Goal: Task Accomplishment & Management: Use online tool/utility

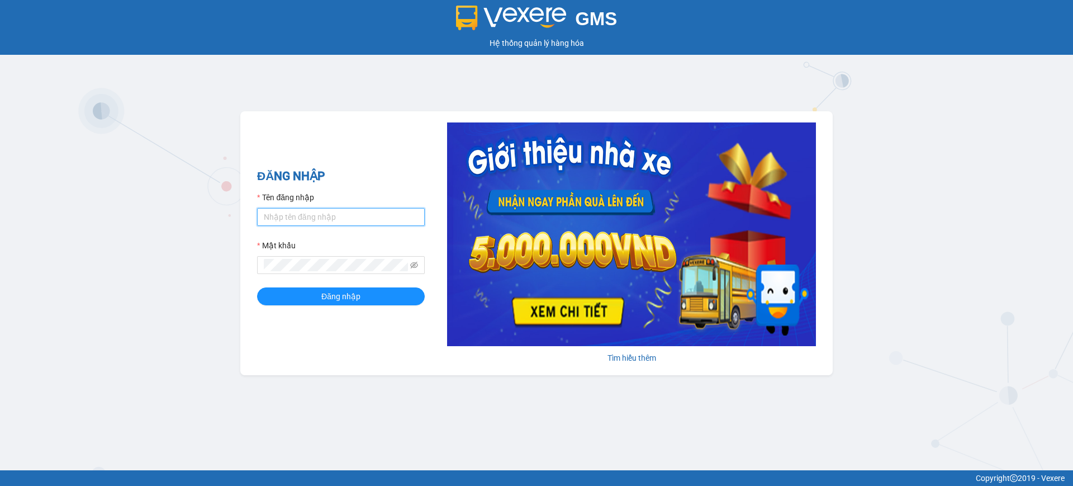
click at [298, 217] on input "Tên đăng nhập" at bounding box center [341, 217] width 168 height 18
type input "vphkvietanh.hkot"
click at [413, 266] on icon "eye-invisible" at bounding box center [414, 265] width 8 height 7
click at [358, 293] on span "Đăng nhập" at bounding box center [340, 296] width 39 height 12
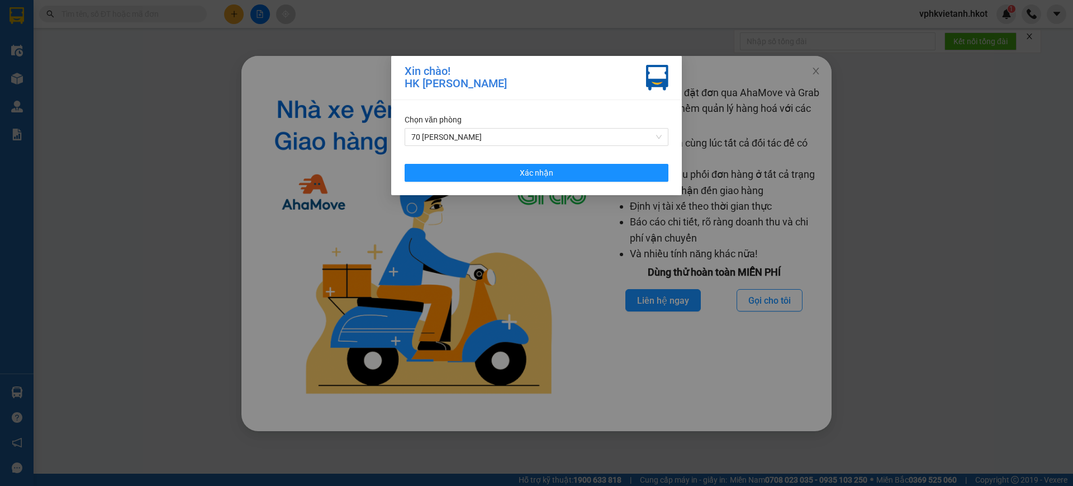
click at [513, 182] on div "Chọn văn phòng 70 Nguyễn Hữu Huân Xác nhận" at bounding box center [536, 147] width 291 height 95
click at [534, 173] on span "Xác nhận" at bounding box center [537, 173] width 34 height 12
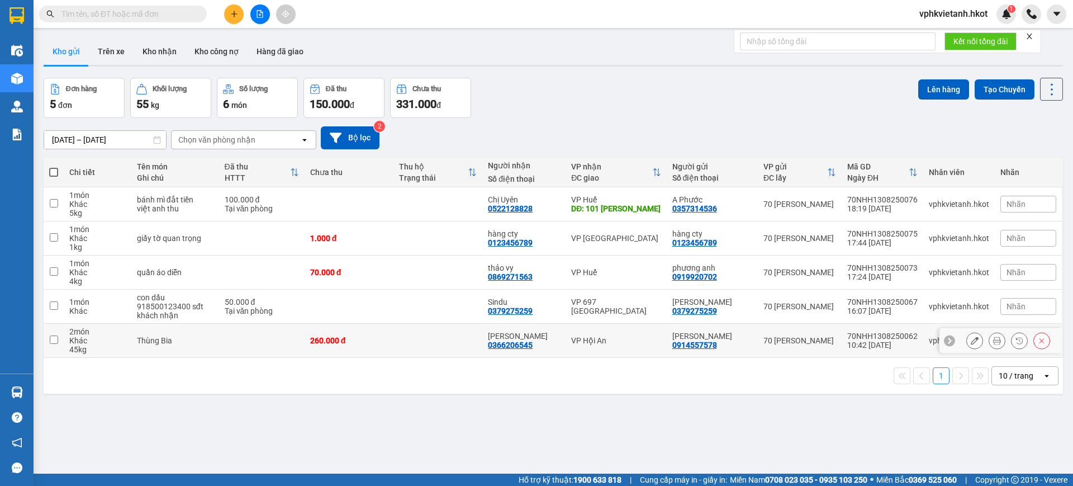
click at [274, 339] on td at bounding box center [262, 341] width 86 height 34
checkbox input "true"
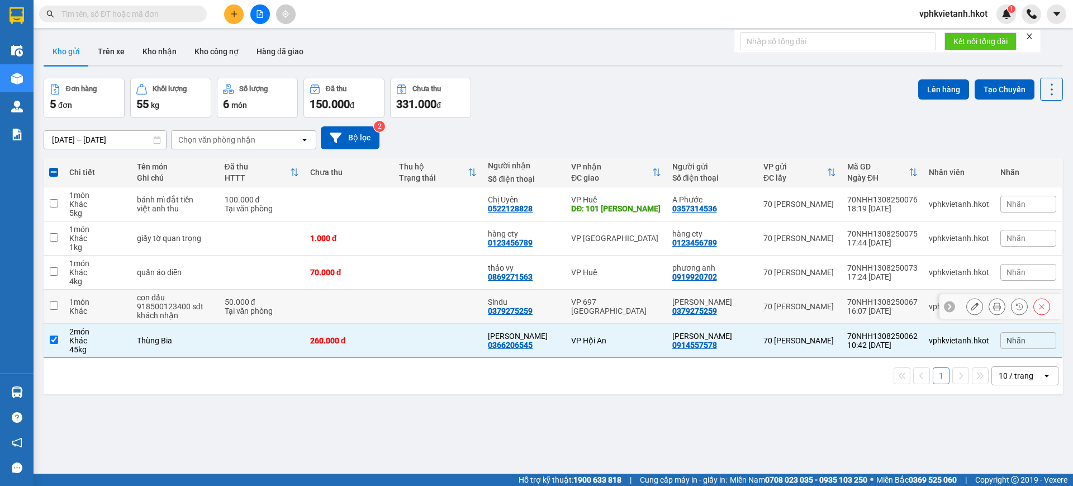
click at [304, 309] on td "50.000 đ Tại văn phòng" at bounding box center [262, 307] width 86 height 34
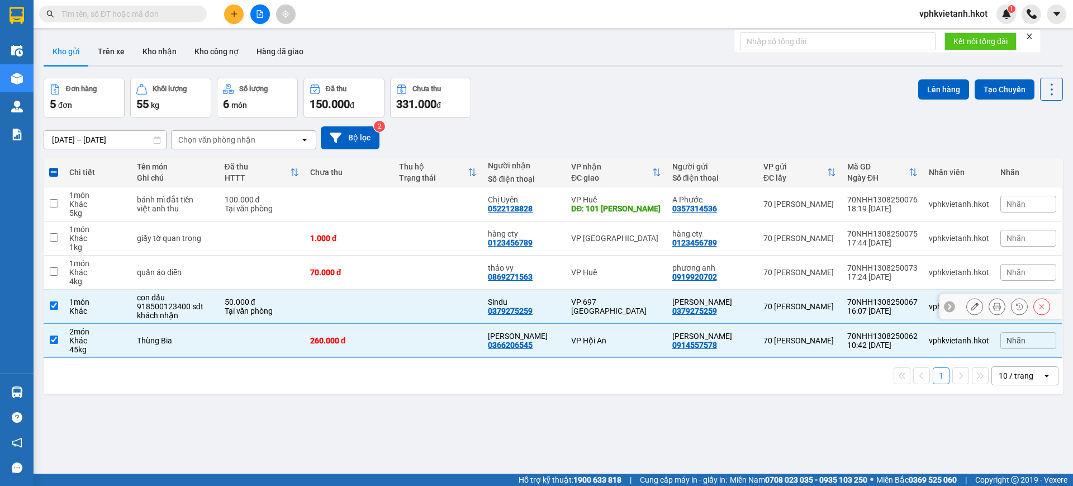
click at [304, 309] on td "50.000 đ Tại văn phòng" at bounding box center [262, 307] width 86 height 34
checkbox input "false"
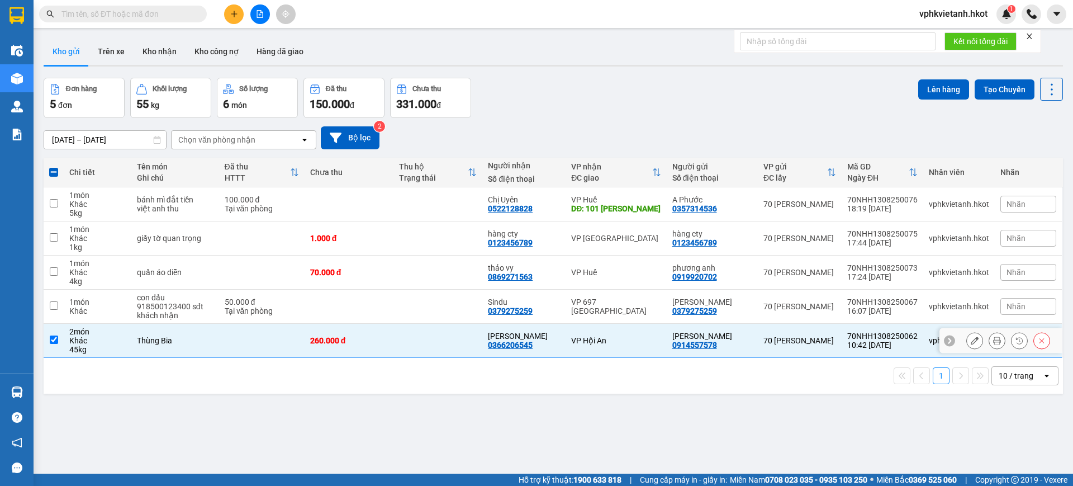
click at [351, 336] on div "260.000 đ" at bounding box center [349, 340] width 78 height 9
checkbox input "false"
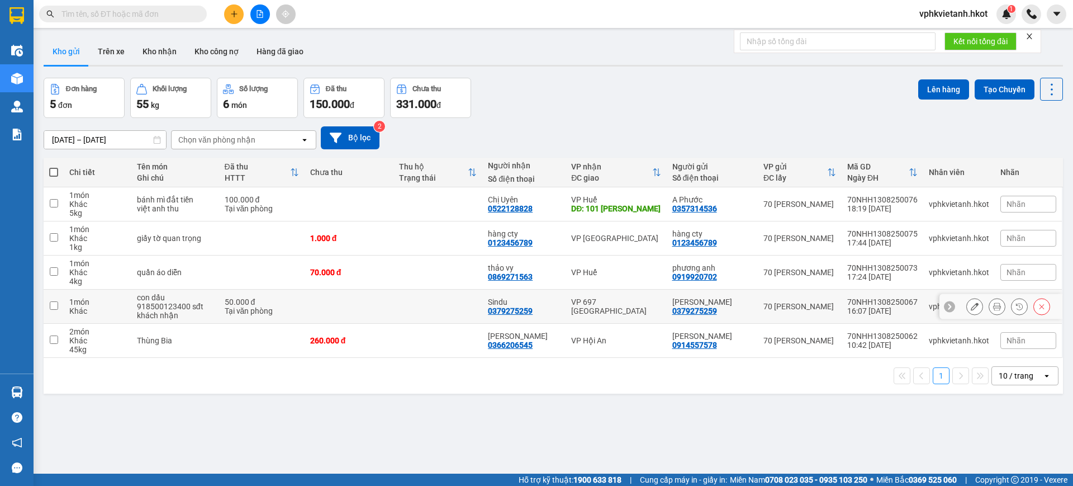
click at [393, 300] on td at bounding box center [349, 307] width 89 height 34
checkbox input "true"
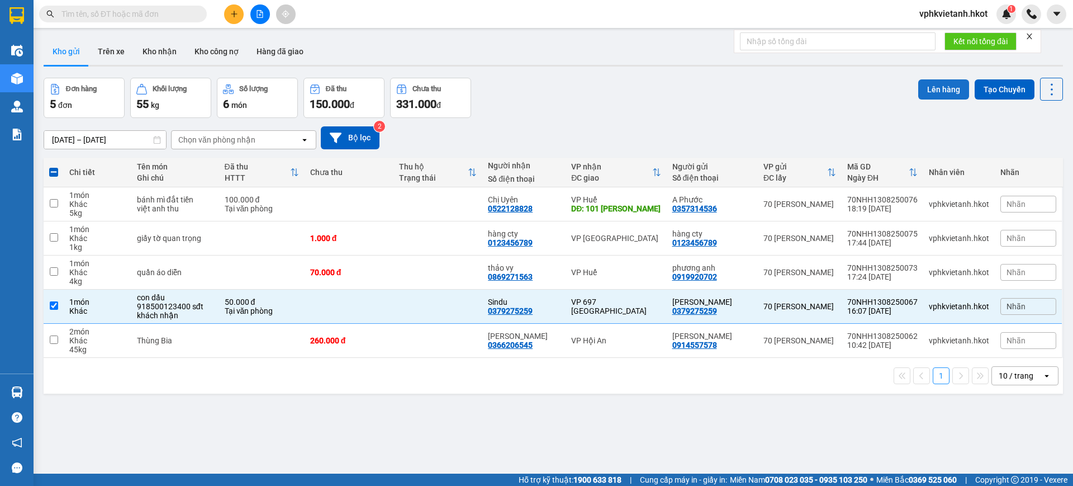
click at [933, 88] on button "Lên hàng" at bounding box center [943, 89] width 51 height 20
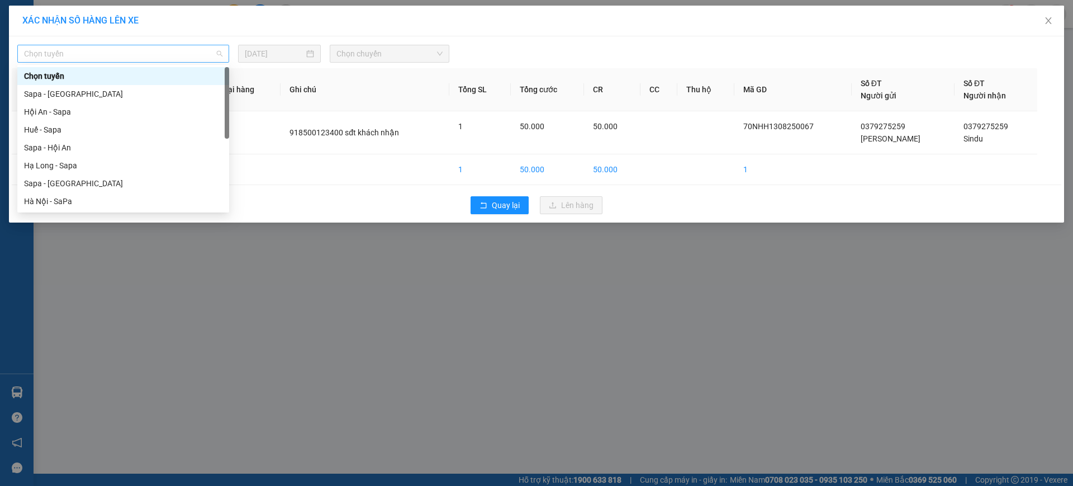
click at [131, 56] on span "Chọn tuyến" at bounding box center [123, 53] width 198 height 17
click at [130, 157] on div "Hạ Long - Sapa" at bounding box center [123, 166] width 212 height 18
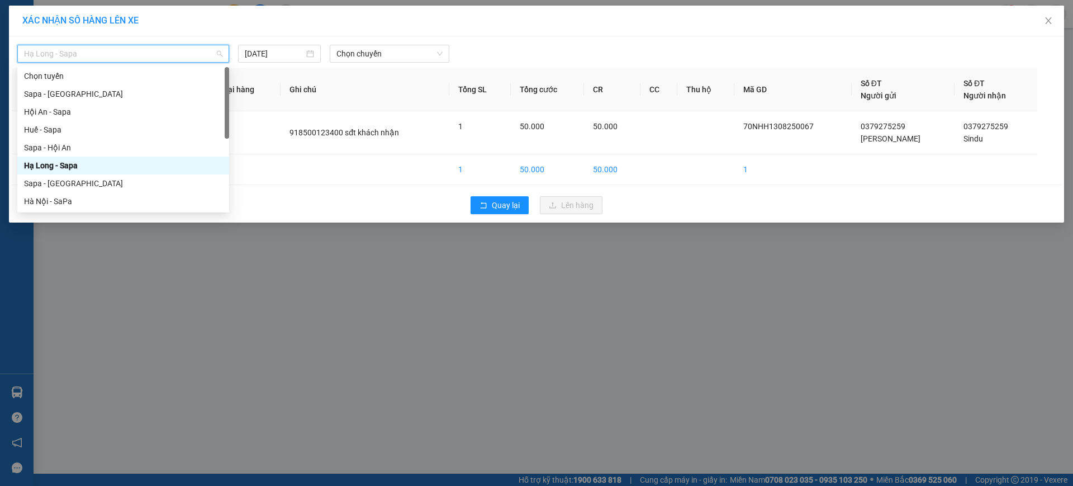
click at [168, 54] on span "Hạ Long - Sapa" at bounding box center [123, 53] width 198 height 17
click at [95, 198] on div "Hà Nội - SaPa" at bounding box center [123, 201] width 198 height 12
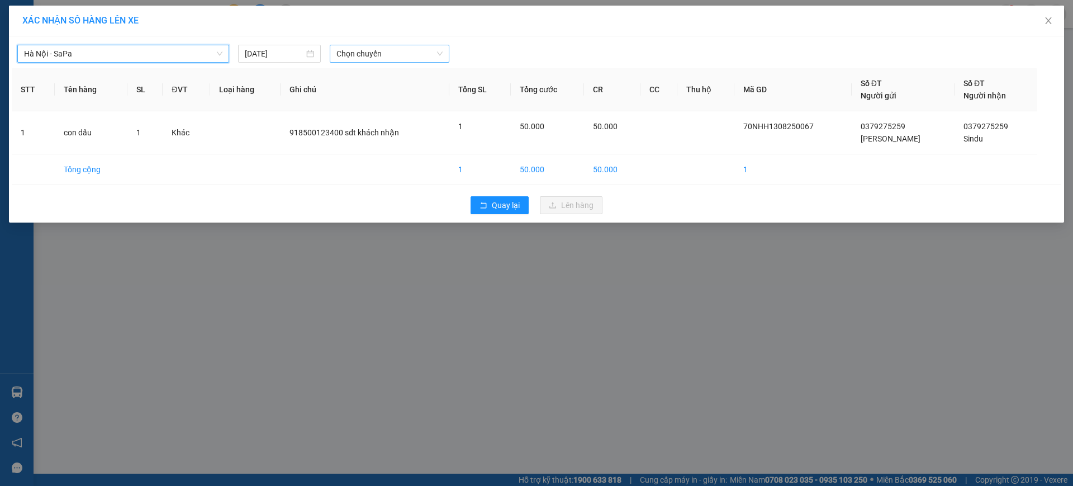
click at [358, 54] on span "Chọn chuyến" at bounding box center [390, 53] width 106 height 17
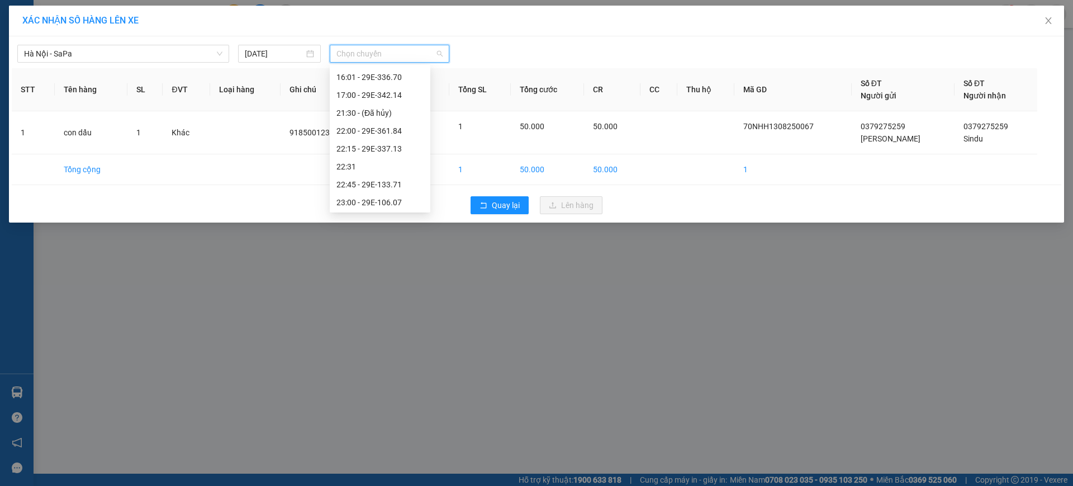
scroll to position [448, 0]
click at [396, 77] on div "16:01 - 29E-336.70" at bounding box center [380, 75] width 87 height 12
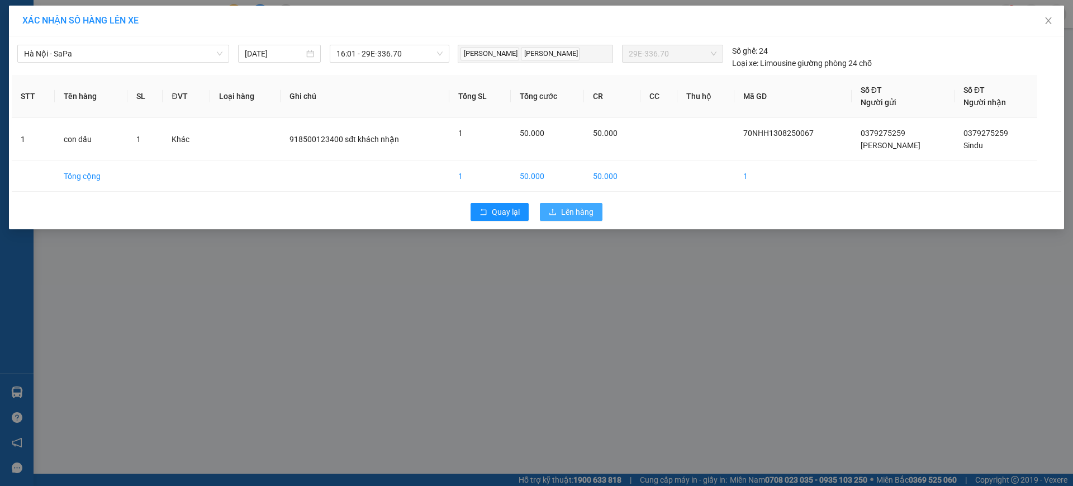
click at [567, 214] on span "Lên hàng" at bounding box center [577, 212] width 32 height 12
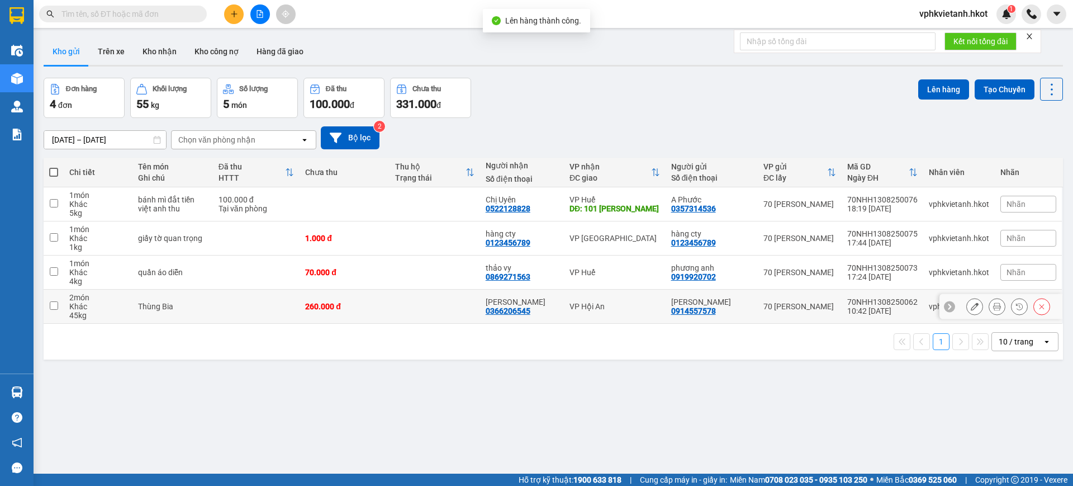
click at [238, 307] on td at bounding box center [256, 307] width 87 height 34
checkbox input "true"
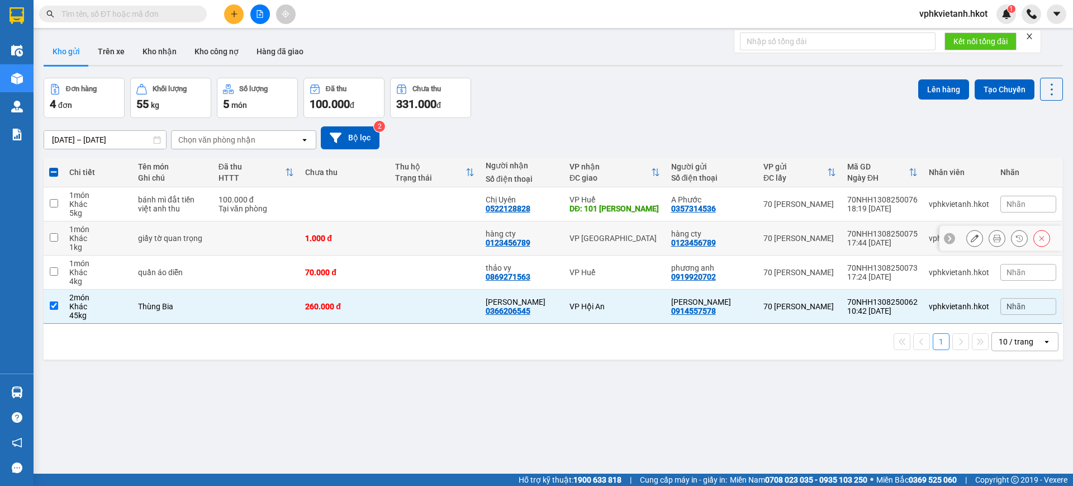
click at [309, 234] on div "1.000 đ" at bounding box center [344, 238] width 79 height 9
checkbox input "true"
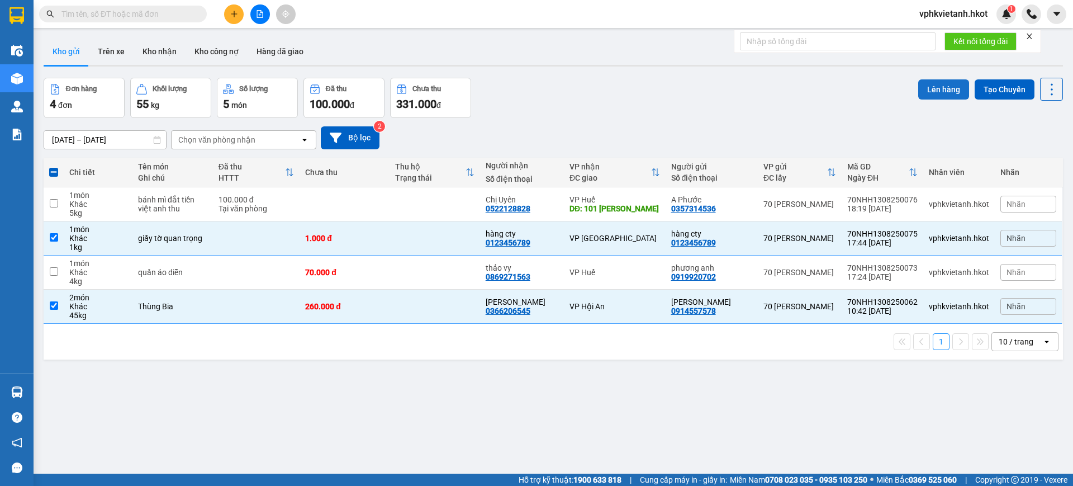
click at [930, 83] on button "Lên hàng" at bounding box center [943, 89] width 51 height 20
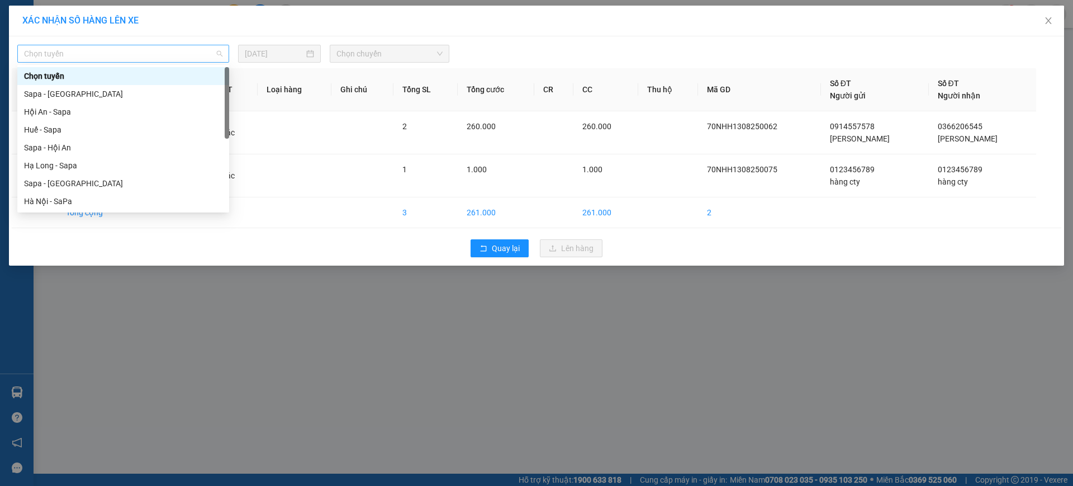
click at [196, 55] on span "Chọn tuyến" at bounding box center [123, 53] width 198 height 17
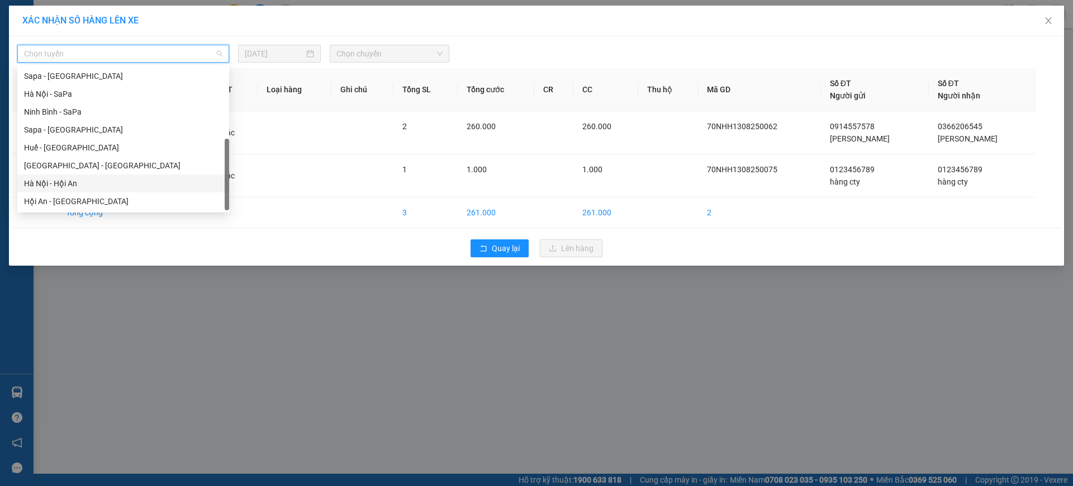
click at [88, 176] on div "Hà Nội - Hội An" at bounding box center [123, 183] width 212 height 18
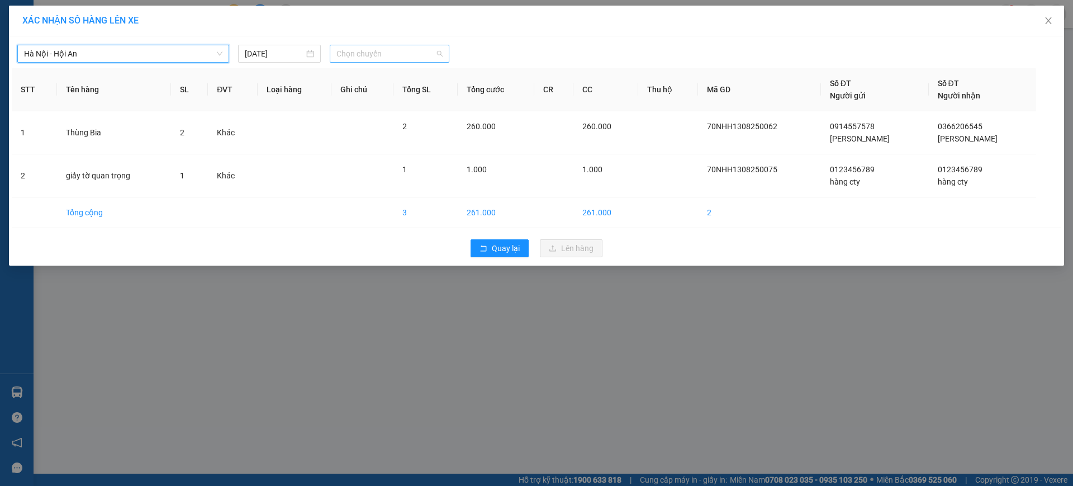
click at [381, 55] on span "Chọn chuyến" at bounding box center [390, 53] width 106 height 17
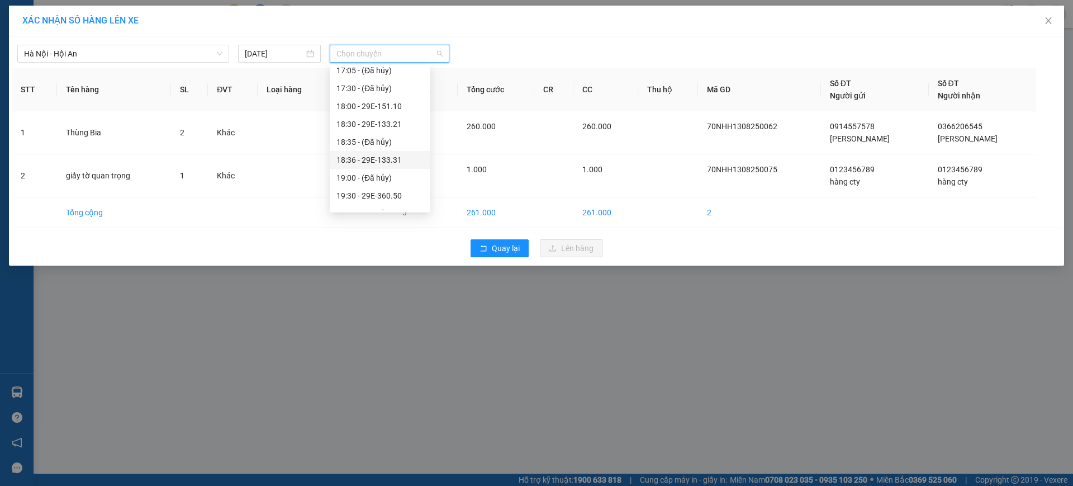
scroll to position [41, 0]
click at [374, 102] on div "18:00 - 29E-151.10" at bounding box center [380, 107] width 87 height 12
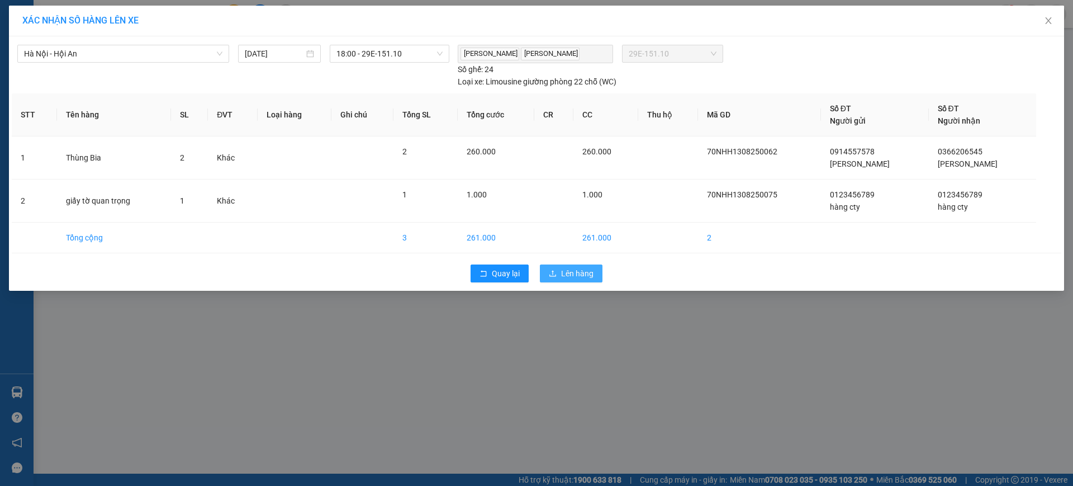
click at [559, 269] on button "Lên hàng" at bounding box center [571, 273] width 63 height 18
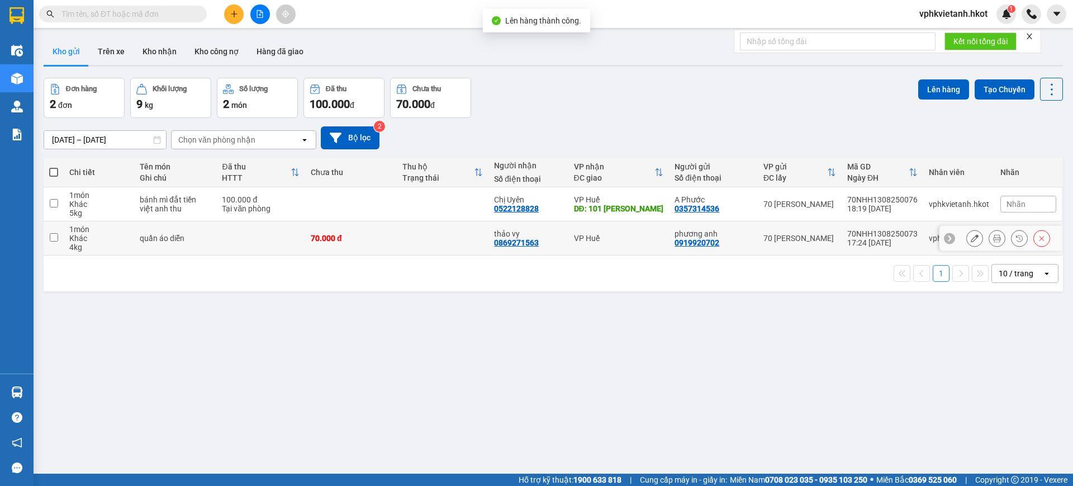
click at [207, 232] on td "quần áo diễn" at bounding box center [175, 238] width 83 height 34
checkbox input "true"
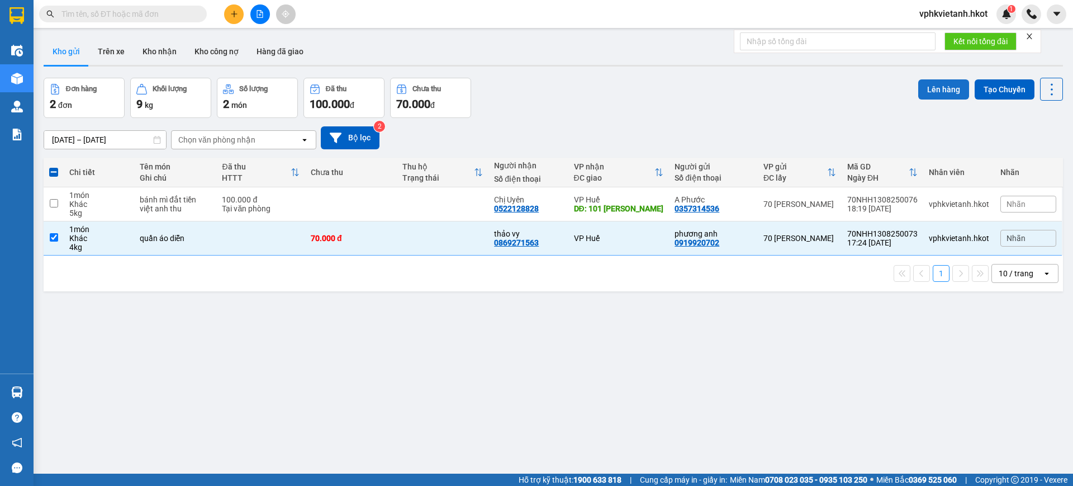
click at [926, 94] on button "Lên hàng" at bounding box center [943, 89] width 51 height 20
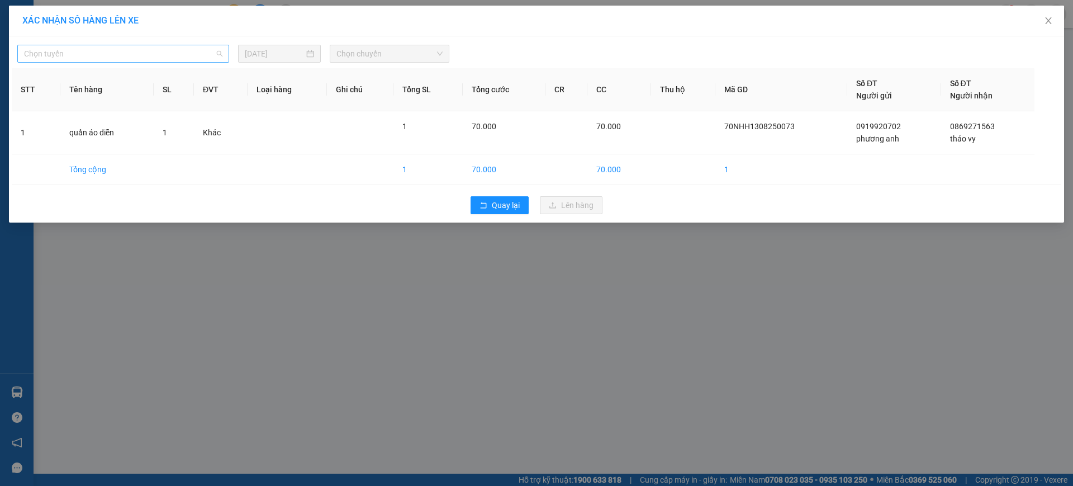
click at [208, 53] on span "Chọn tuyến" at bounding box center [123, 53] width 198 height 17
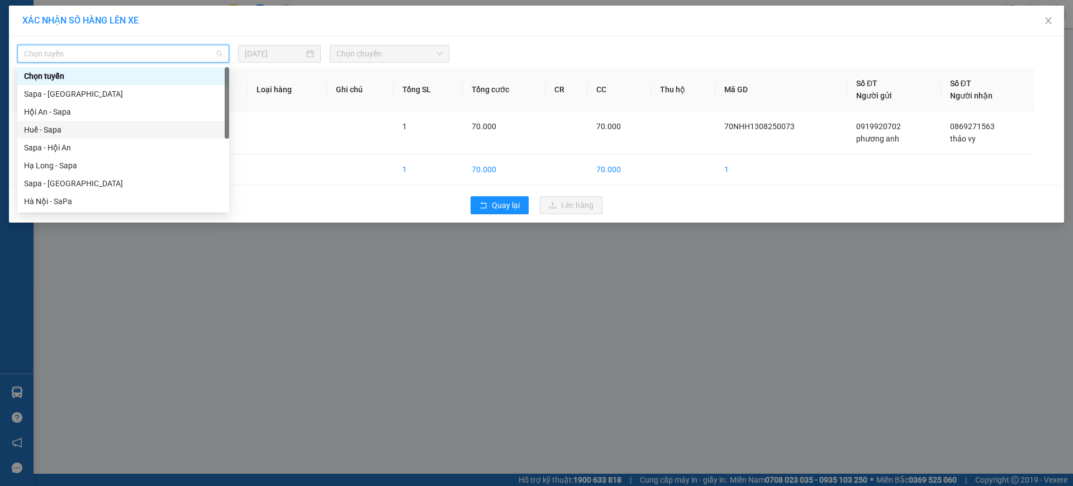
scroll to position [107, 0]
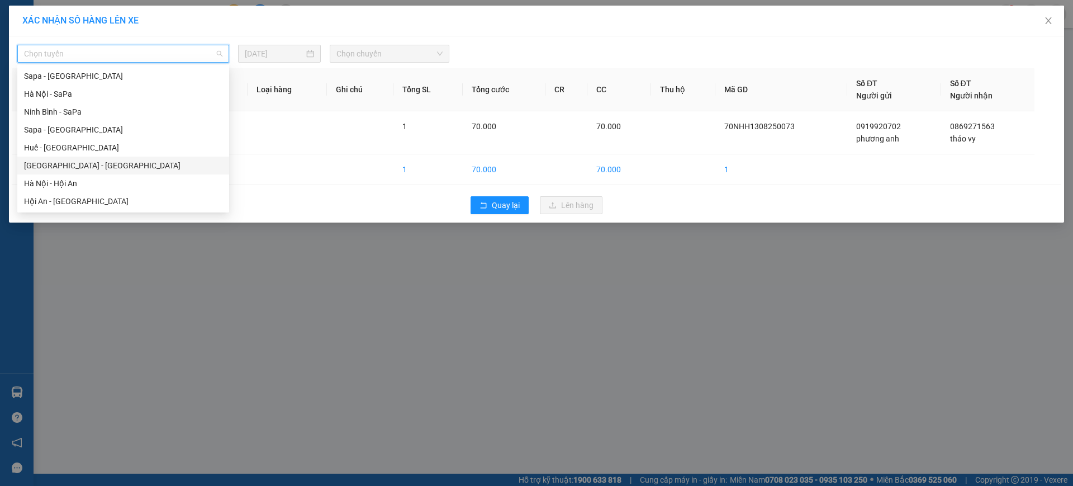
click at [48, 161] on div "[GEOGRAPHIC_DATA] - [GEOGRAPHIC_DATA]" at bounding box center [123, 165] width 198 height 12
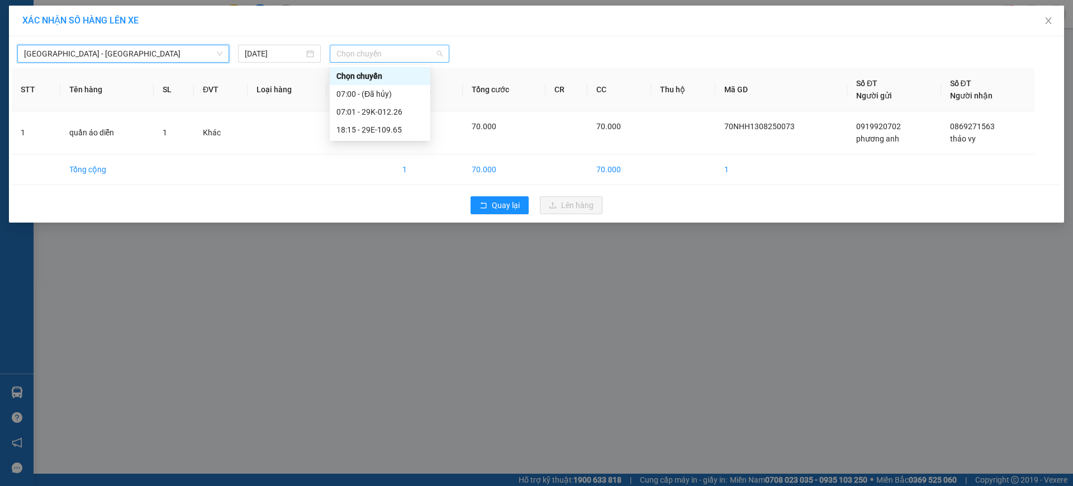
click at [411, 49] on span "Chọn chuyến" at bounding box center [390, 53] width 106 height 17
click at [373, 126] on div "18:15 - 29E-109.65" at bounding box center [380, 130] width 87 height 12
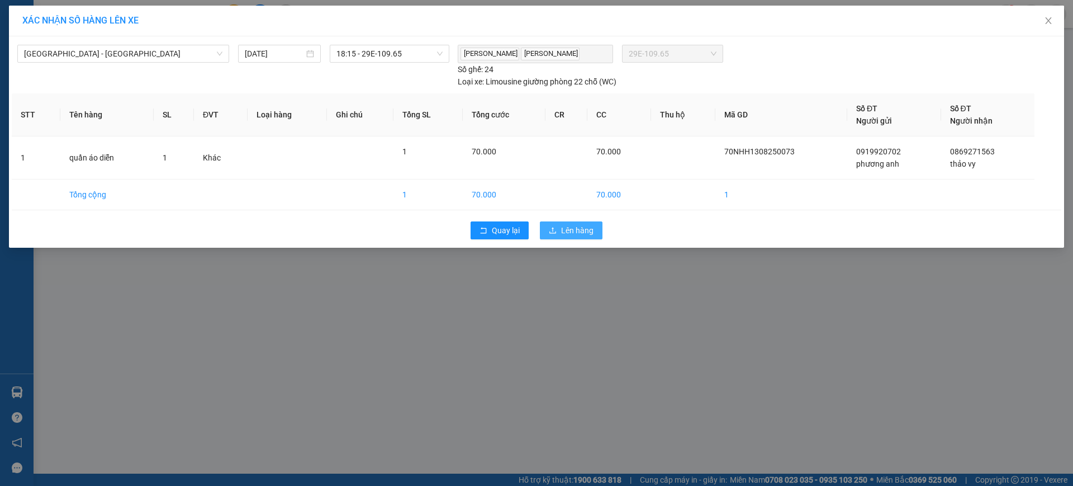
click at [565, 225] on span "Lên hàng" at bounding box center [577, 230] width 32 height 12
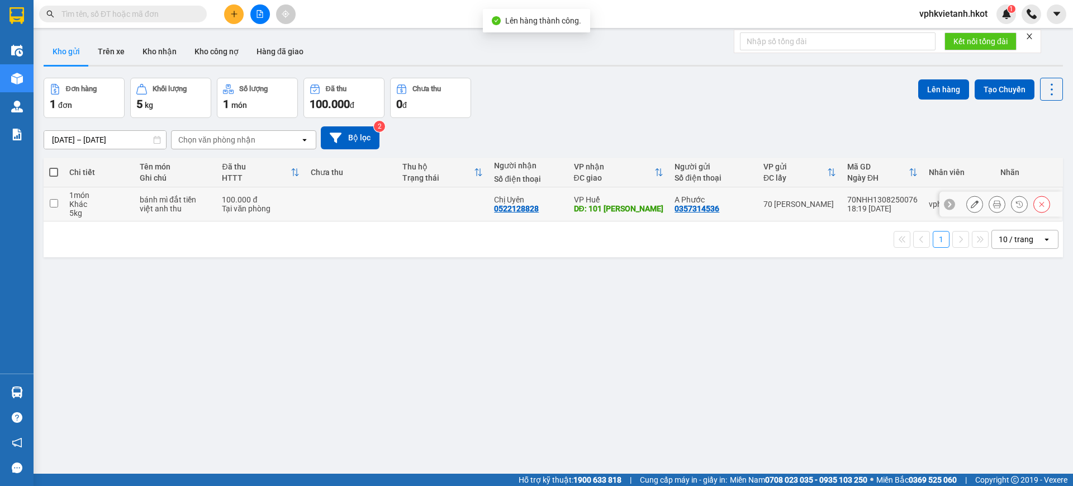
click at [581, 204] on div "DĐ: 101 [PERSON_NAME]" at bounding box center [619, 208] width 90 height 9
checkbox input "true"
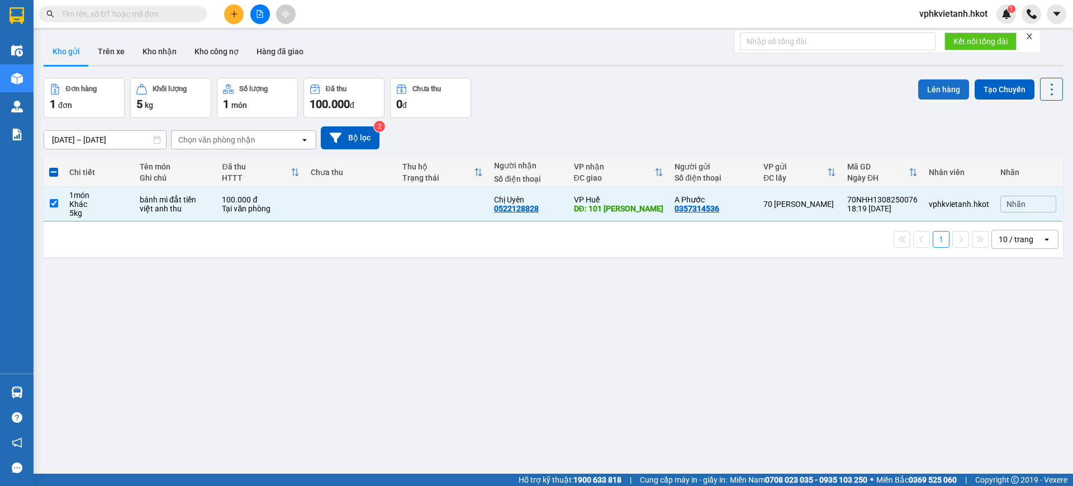
click at [935, 88] on button "Lên hàng" at bounding box center [943, 89] width 51 height 20
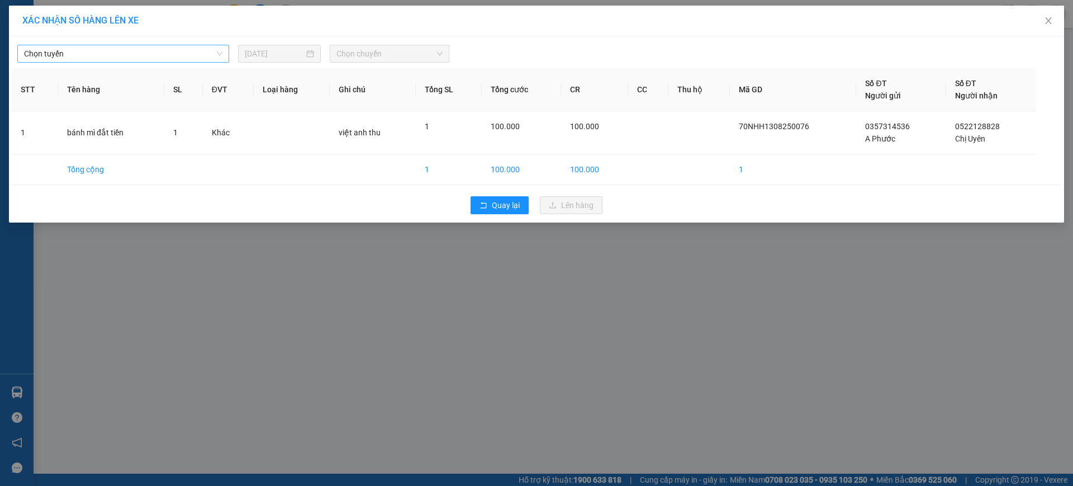
click at [127, 59] on span "Chọn tuyến" at bounding box center [123, 53] width 198 height 17
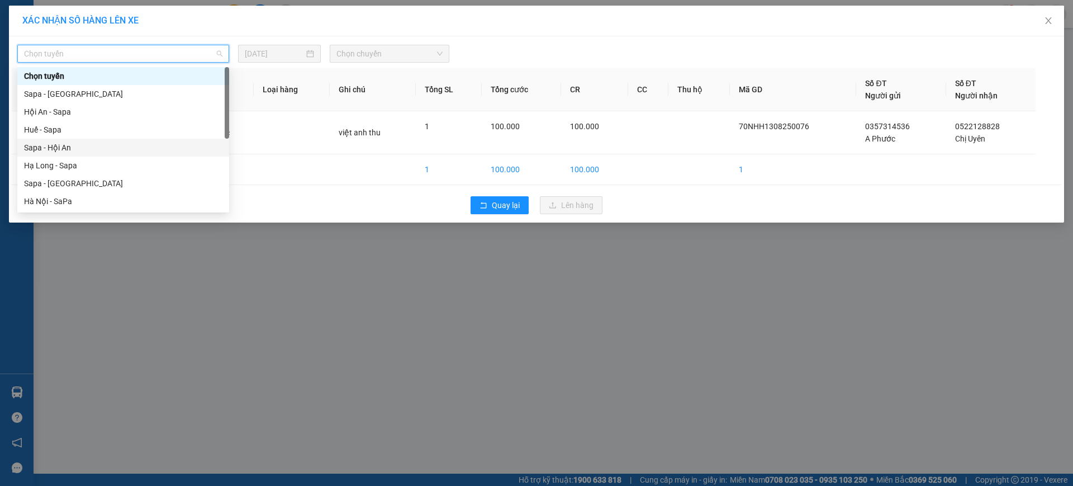
scroll to position [107, 0]
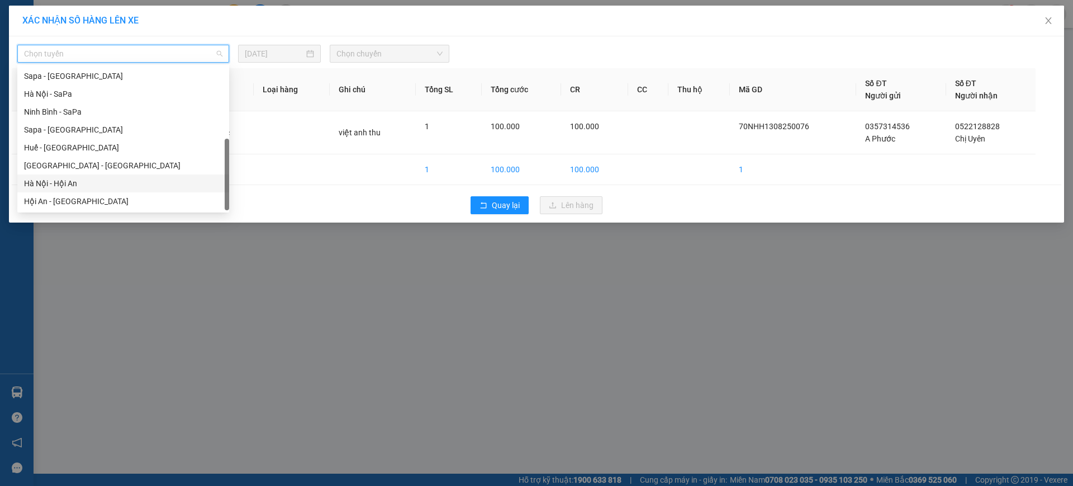
click at [41, 179] on div "Hà Nội - Hội An" at bounding box center [123, 183] width 198 height 12
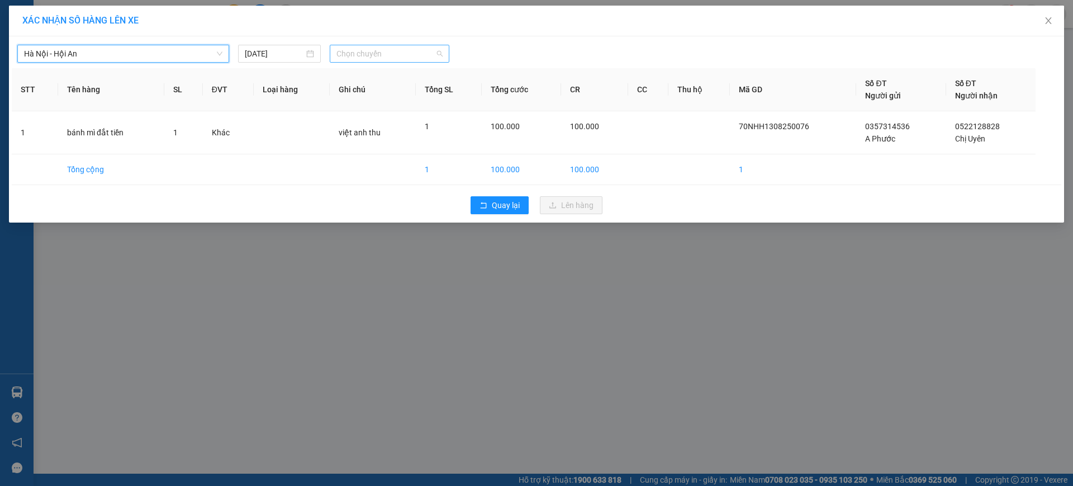
click at [371, 56] on span "Chọn chuyến" at bounding box center [390, 53] width 106 height 17
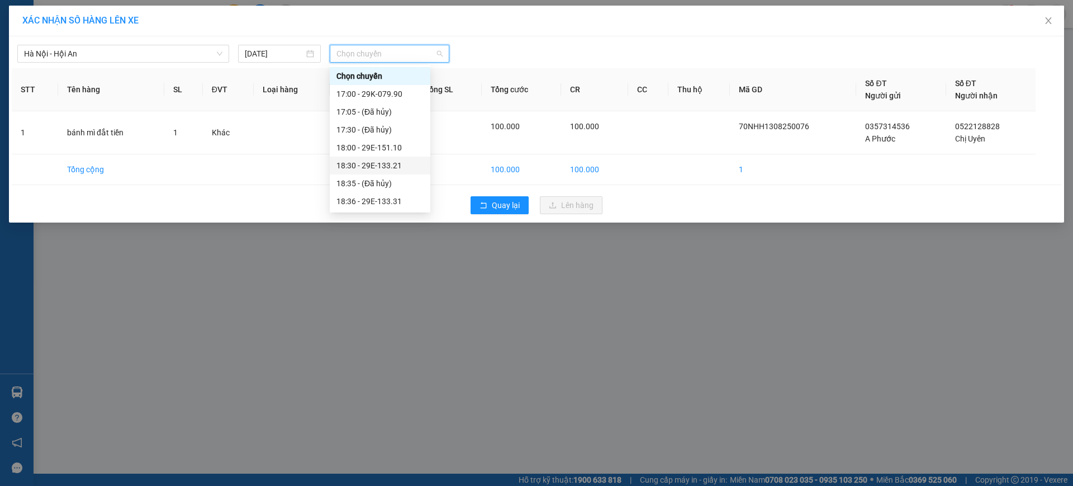
scroll to position [125, 0]
click at [394, 74] on div "18:36 - 29E-133.31" at bounding box center [380, 76] width 87 height 12
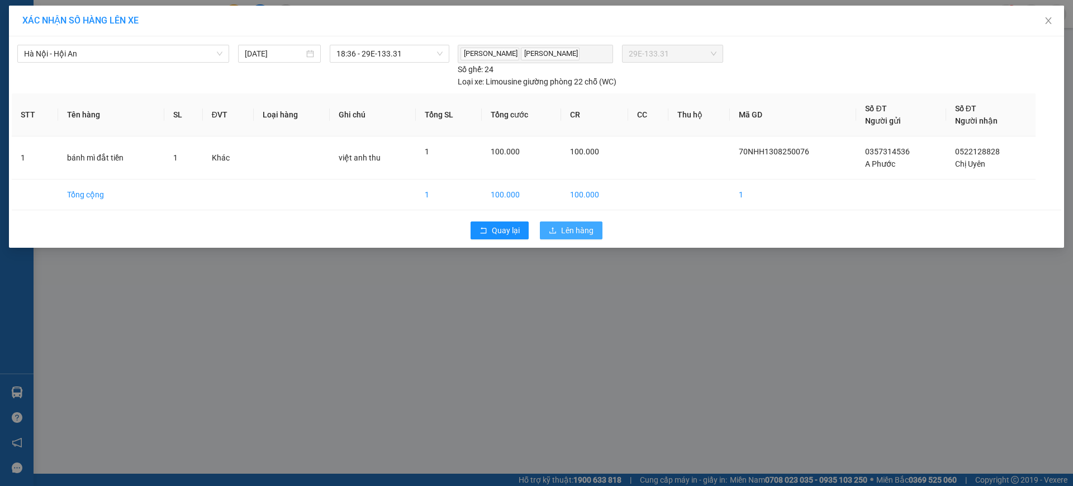
click at [555, 230] on icon "upload" at bounding box center [553, 230] width 8 height 8
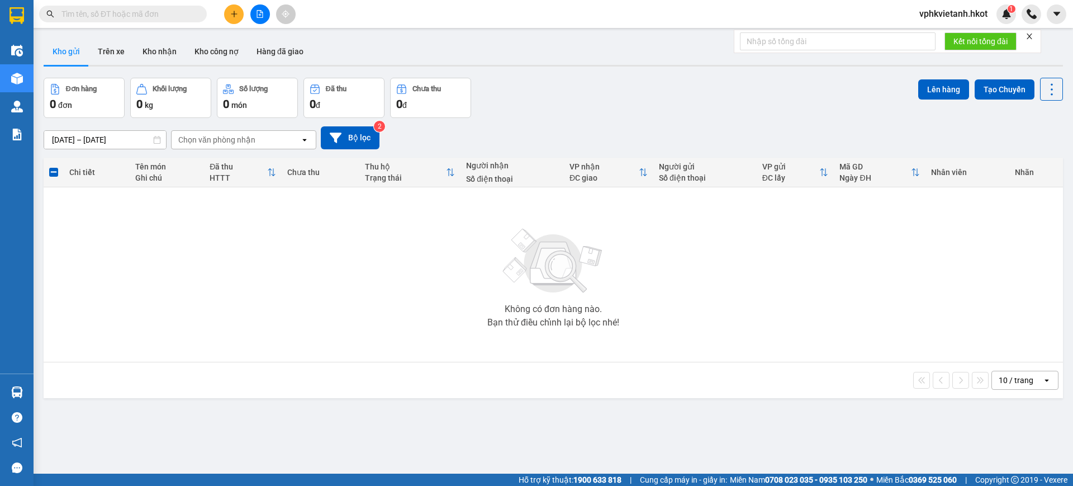
click at [126, 15] on input "text" at bounding box center [127, 14] width 132 height 12
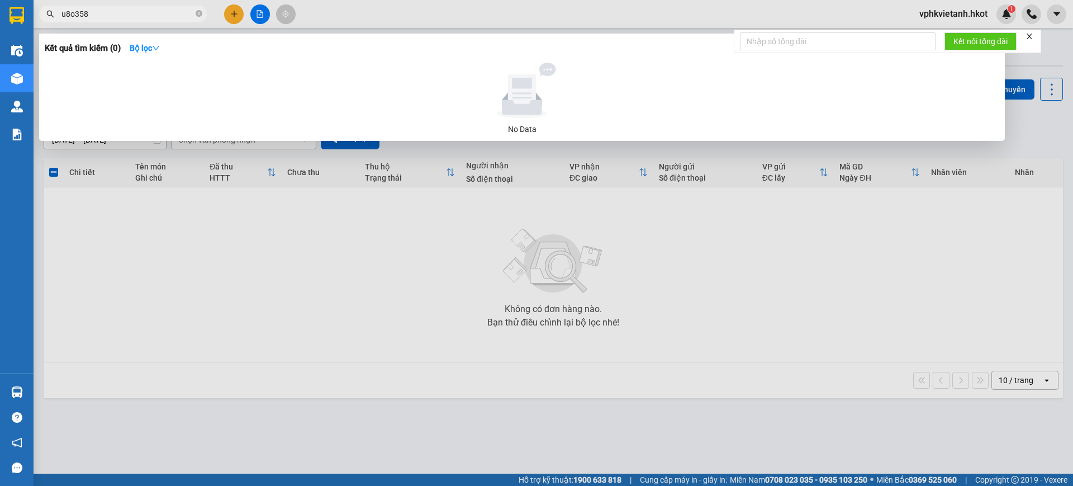
type input "u8o358"
